Goal: Find specific page/section: Find specific page/section

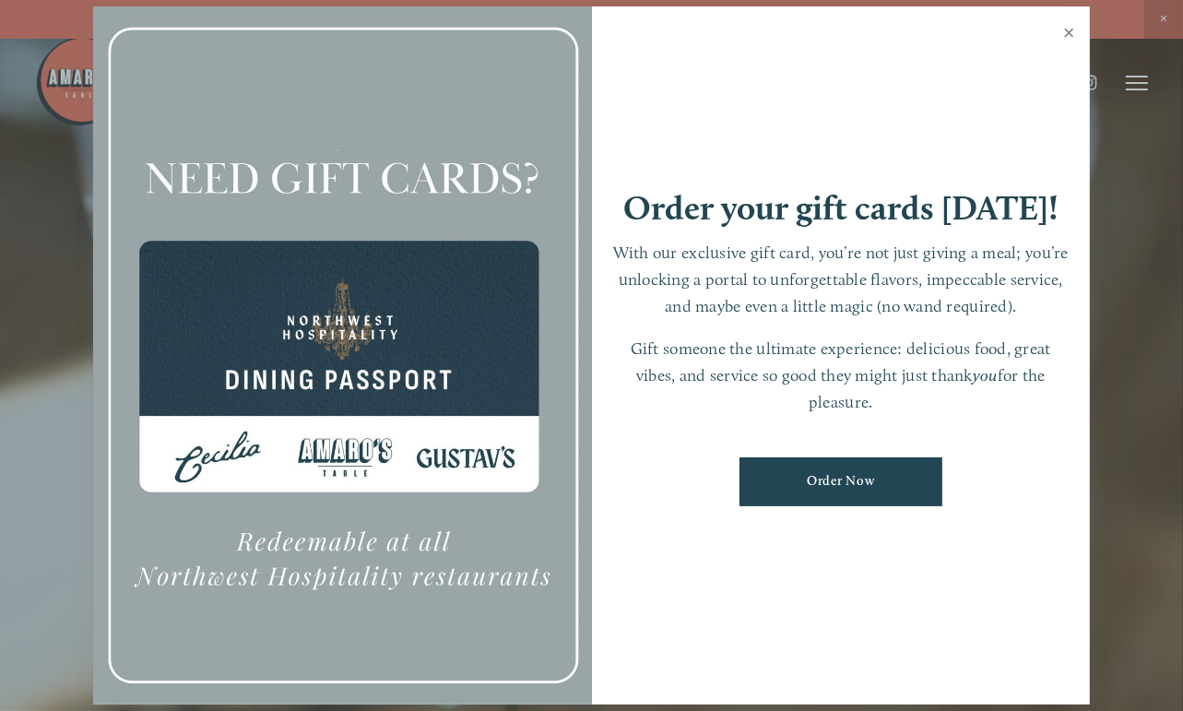
click at [717, 31] on link "Close" at bounding box center [1069, 35] width 36 height 52
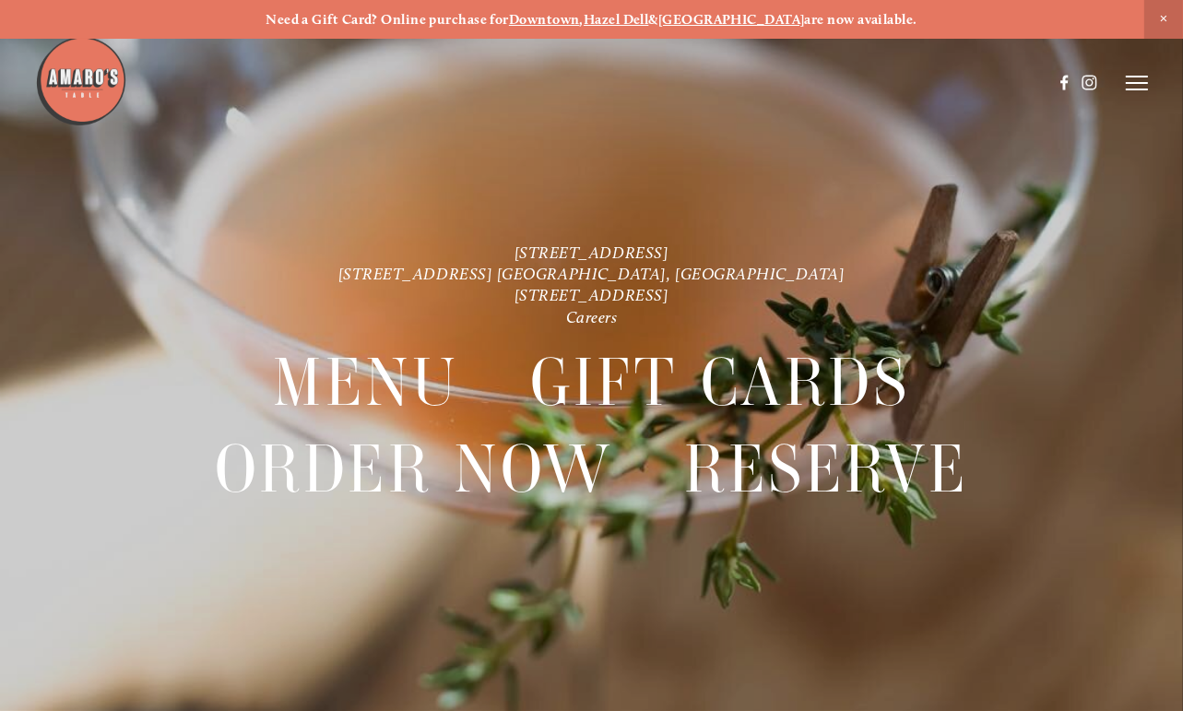
click at [717, 87] on icon at bounding box center [1136, 83] width 22 height 17
click at [717, 85] on span "Menu" at bounding box center [817, 83] width 34 height 16
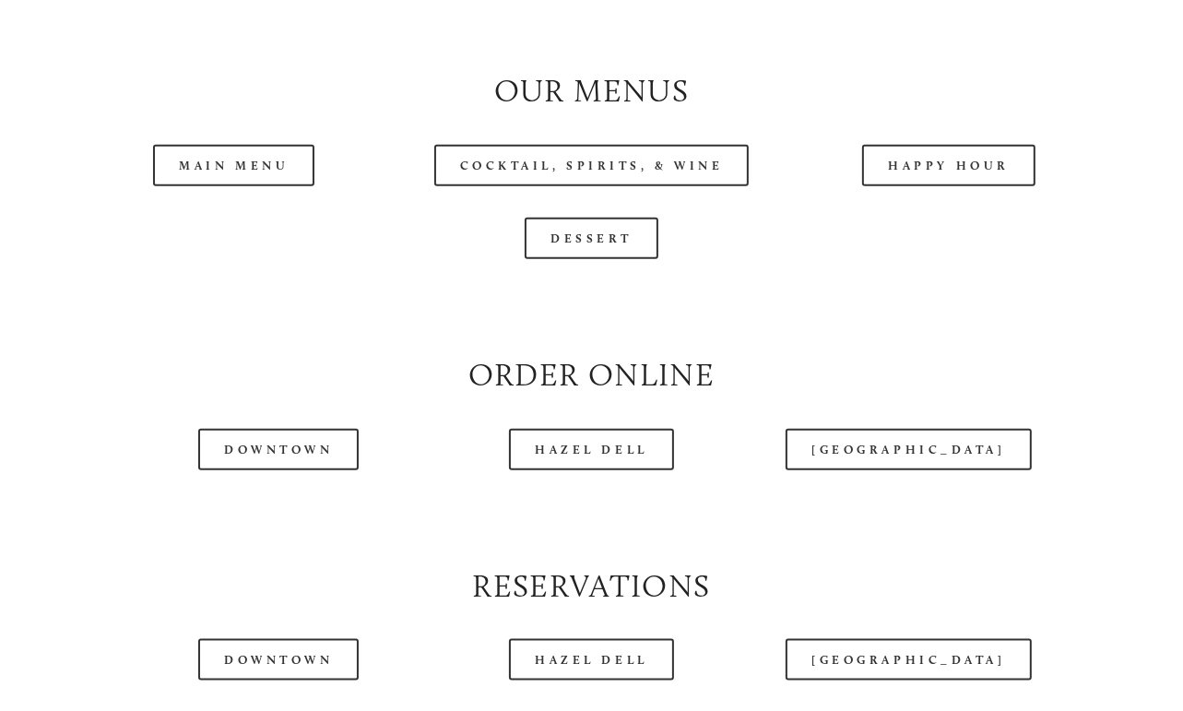
scroll to position [1694, 0]
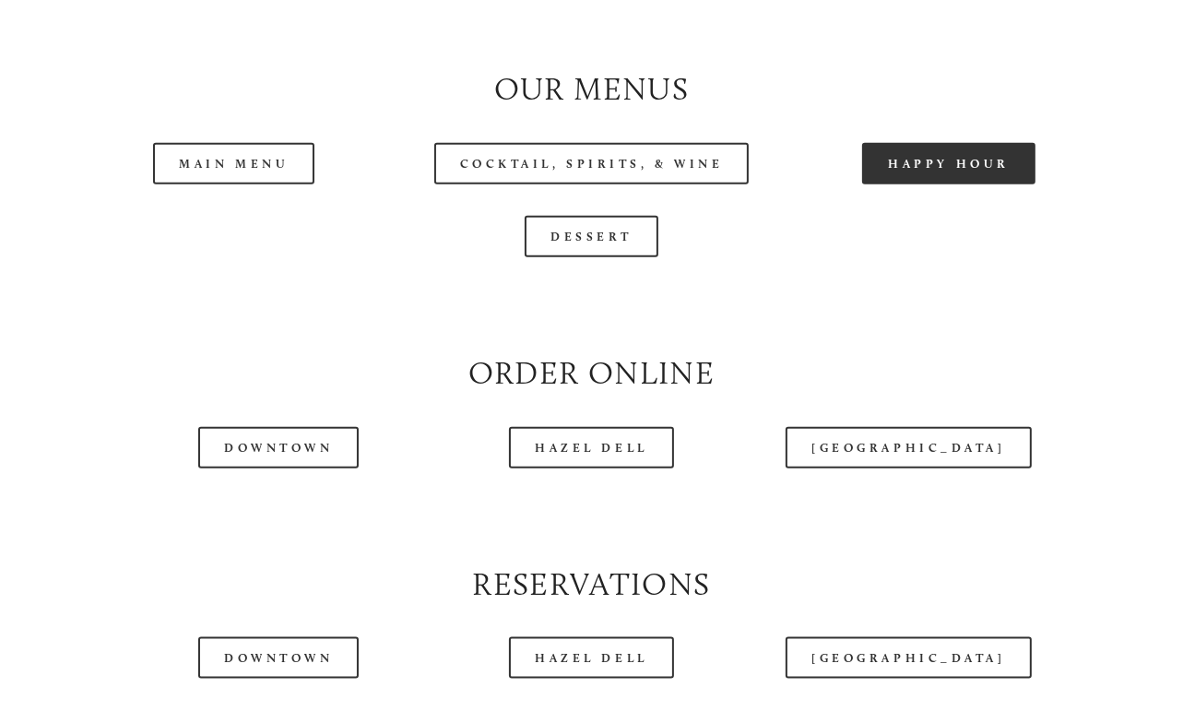
click at [717, 184] on link "Happy Hour" at bounding box center [948, 163] width 173 height 41
